Goal: Find contact information: Find contact information

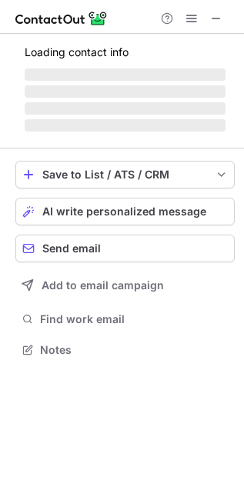
scroll to position [335, 244]
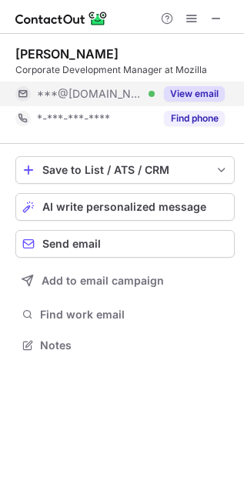
click at [164, 89] on button "View email" at bounding box center [194, 93] width 61 height 15
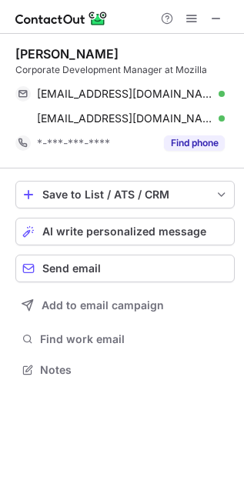
scroll to position [359, 244]
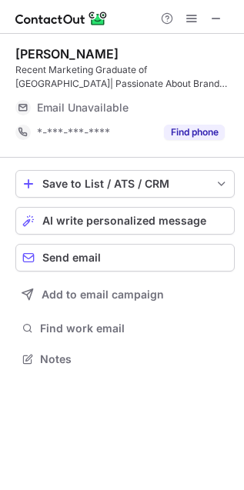
scroll to position [348, 244]
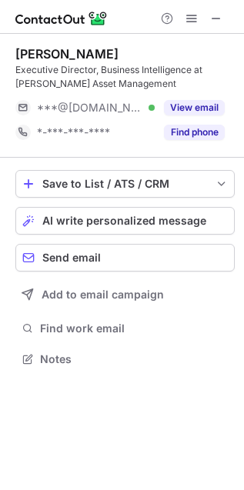
scroll to position [348, 244]
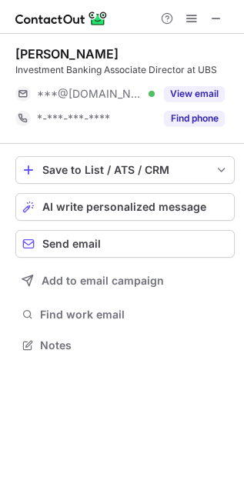
scroll to position [335, 244]
